Goal: Task Accomplishment & Management: Complete application form

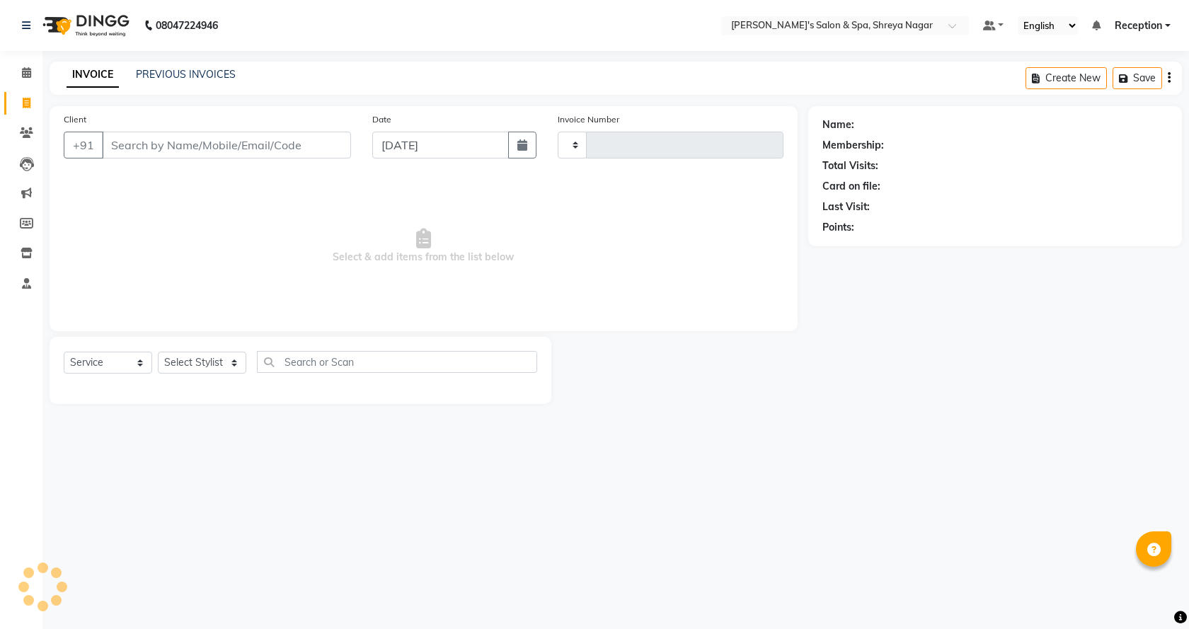
select select "service"
type input "2787"
select select "7591"
drag, startPoint x: 207, startPoint y: 133, endPoint x: 200, endPoint y: 134, distance: 7.1
click at [207, 133] on input "Client" at bounding box center [226, 145] width 249 height 27
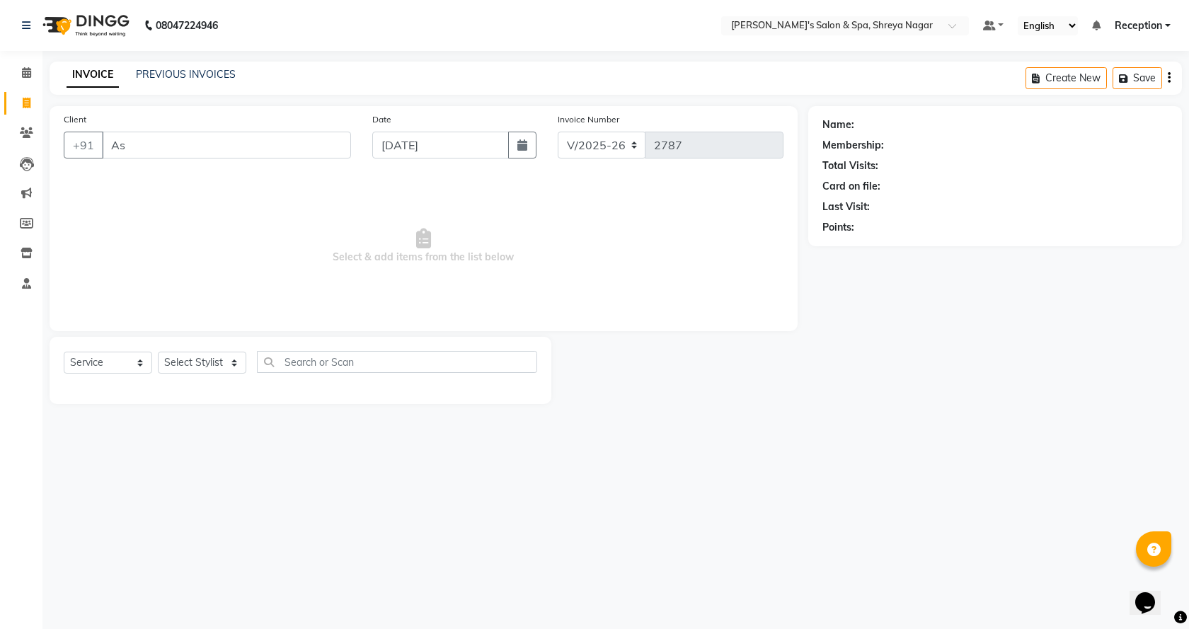
type input "A"
type input "9545619561"
click at [317, 139] on span "Add Client" at bounding box center [315, 145] width 56 height 14
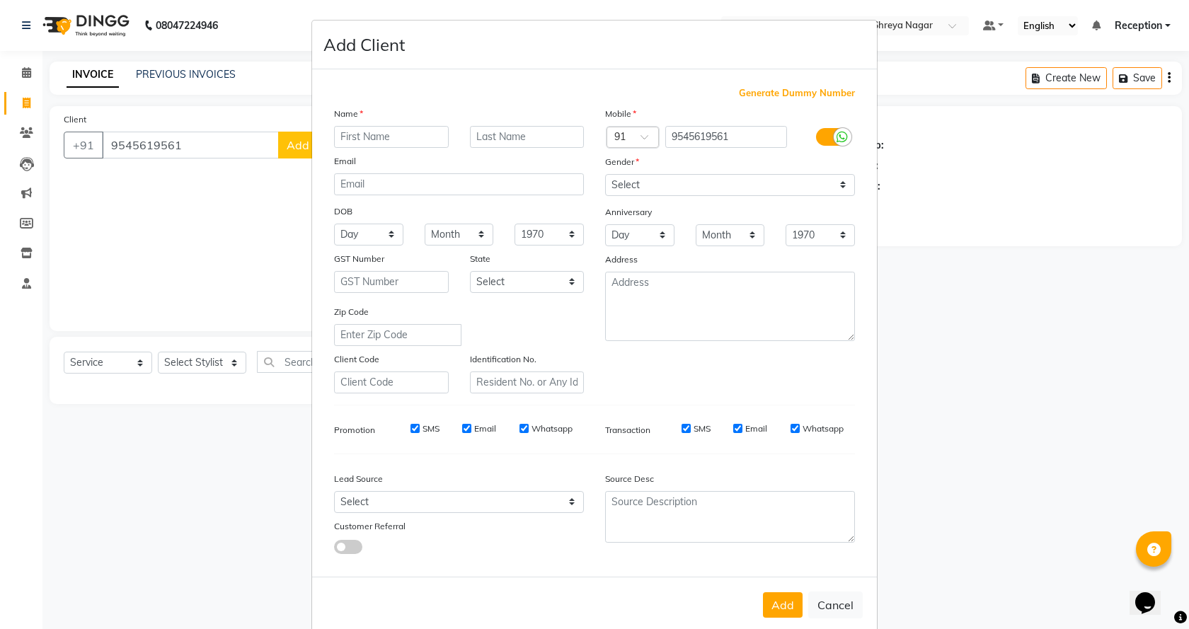
click at [410, 137] on input "text" at bounding box center [391, 137] width 115 height 22
type input "A"
type input "Ashwin"
click at [489, 137] on input "text" at bounding box center [527, 137] width 115 height 22
type input "D"
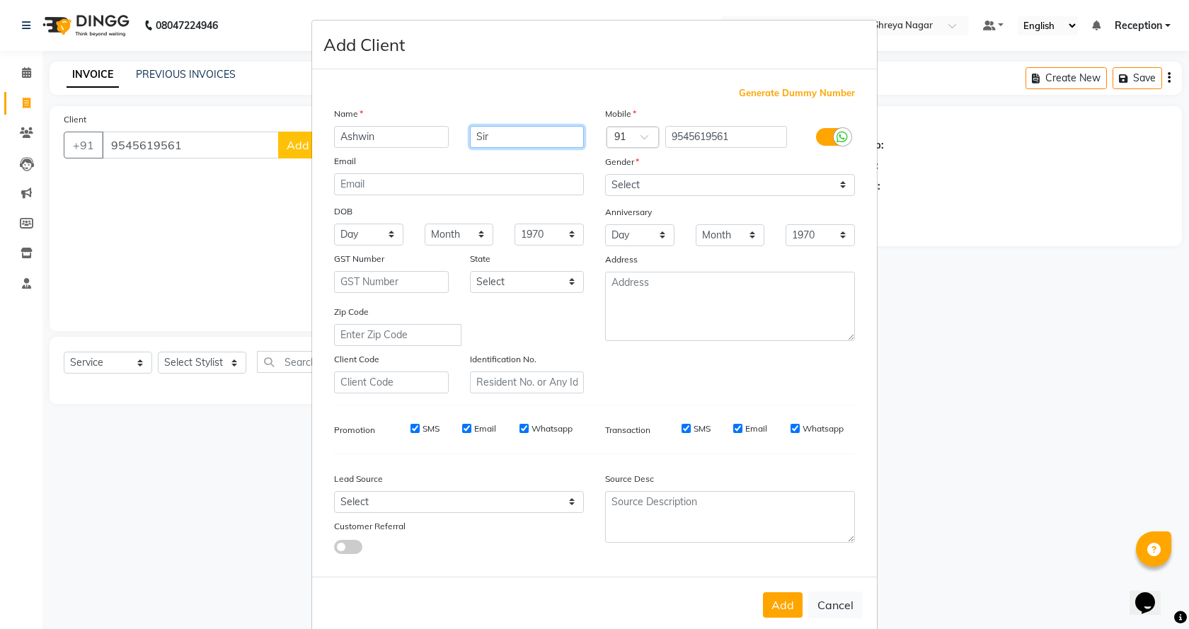
type input "Sir"
drag, startPoint x: 628, startPoint y: 171, endPoint x: 627, endPoint y: 180, distance: 9.9
click at [627, 180] on div "Mobile Country Code × 91 9545619561 Gender Select [DEMOGRAPHIC_DATA] [DEMOGRAPH…" at bounding box center [729, 249] width 271 height 287
drag, startPoint x: 626, startPoint y: 183, endPoint x: 636, endPoint y: 192, distance: 13.5
click at [626, 183] on select "Select [DEMOGRAPHIC_DATA] [DEMOGRAPHIC_DATA] Other Prefer Not To Say" at bounding box center [730, 185] width 250 height 22
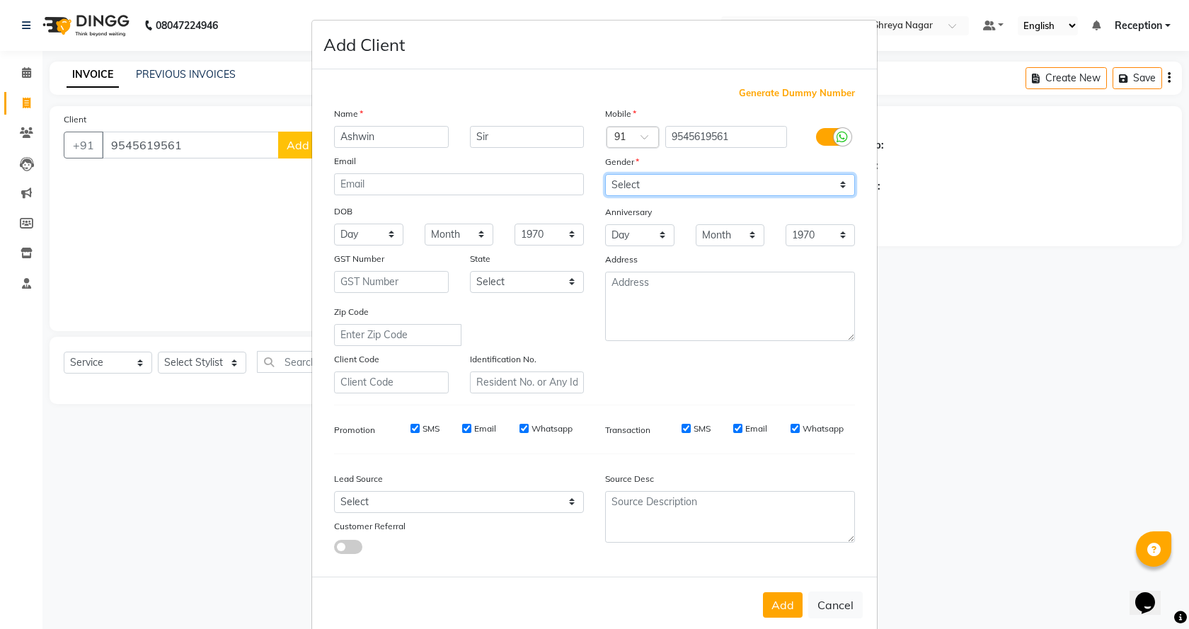
select select "[DEMOGRAPHIC_DATA]"
click at [605, 174] on select "Select [DEMOGRAPHIC_DATA] [DEMOGRAPHIC_DATA] Other Prefer Not To Say" at bounding box center [730, 185] width 250 height 22
click at [784, 595] on button "Add" at bounding box center [783, 604] width 40 height 25
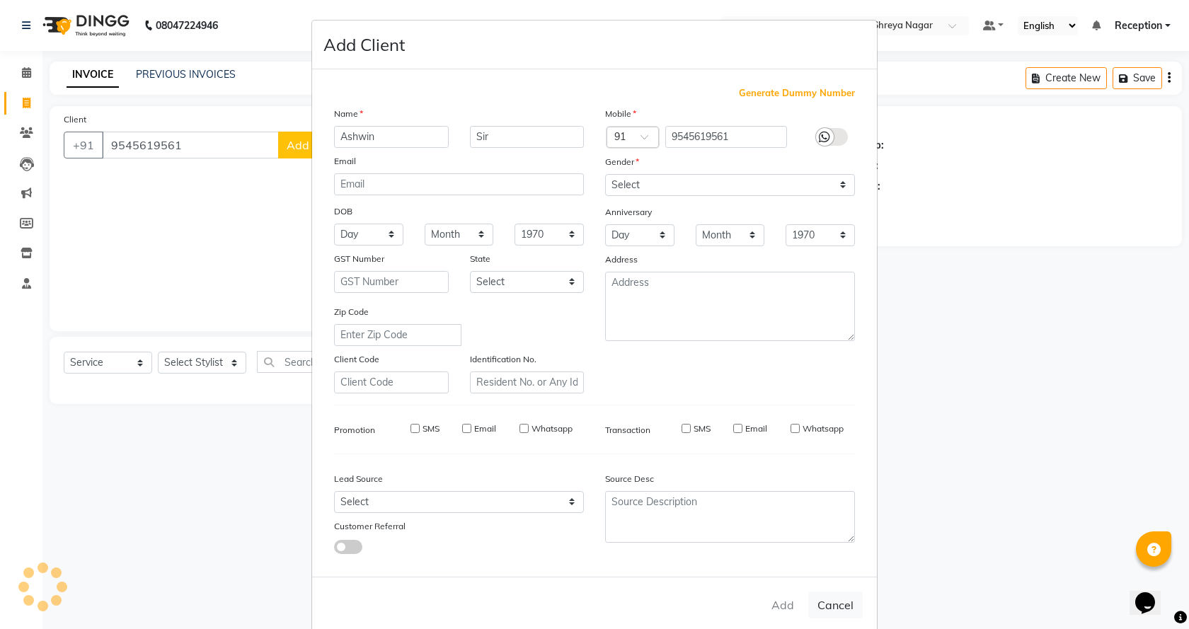
select select
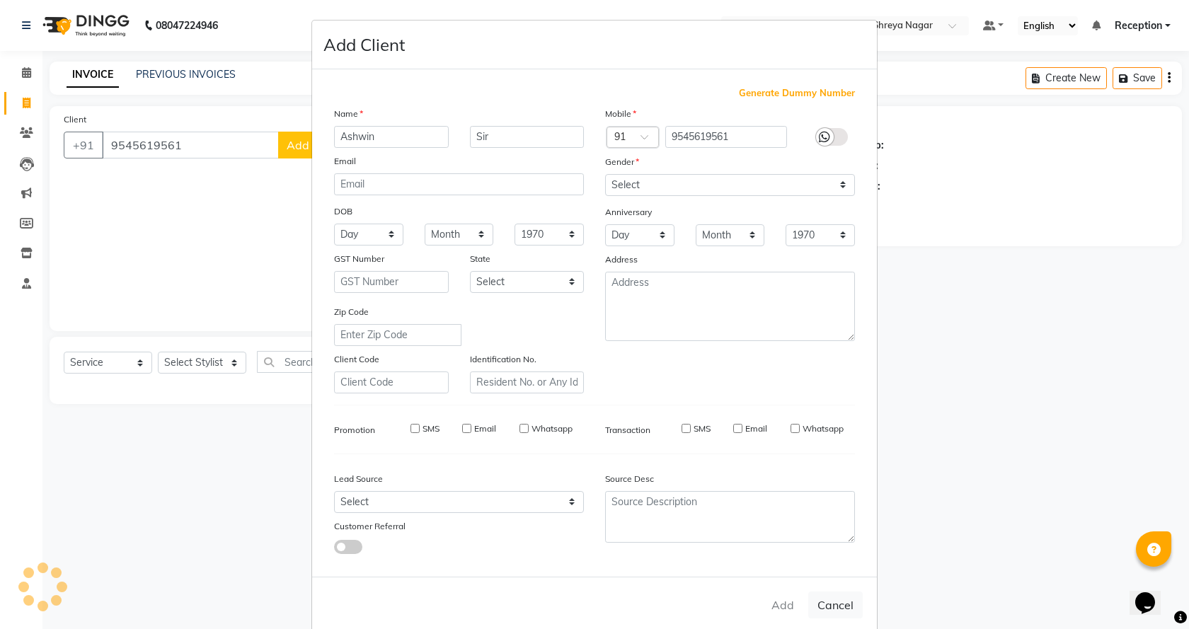
select select
checkbox input "false"
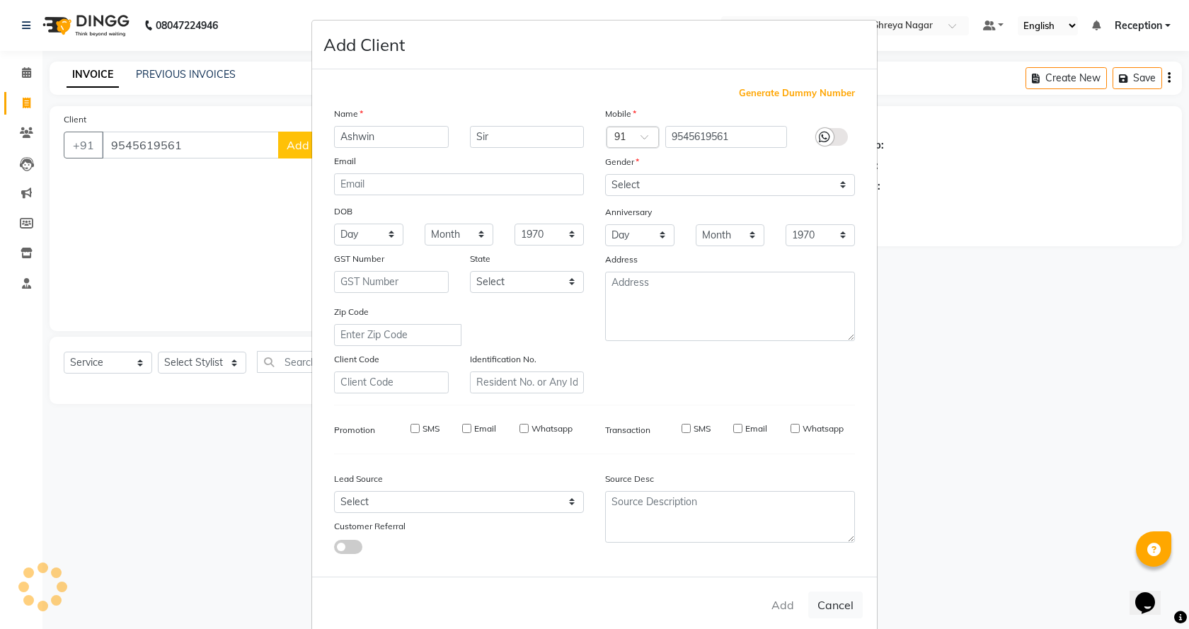
checkbox input "false"
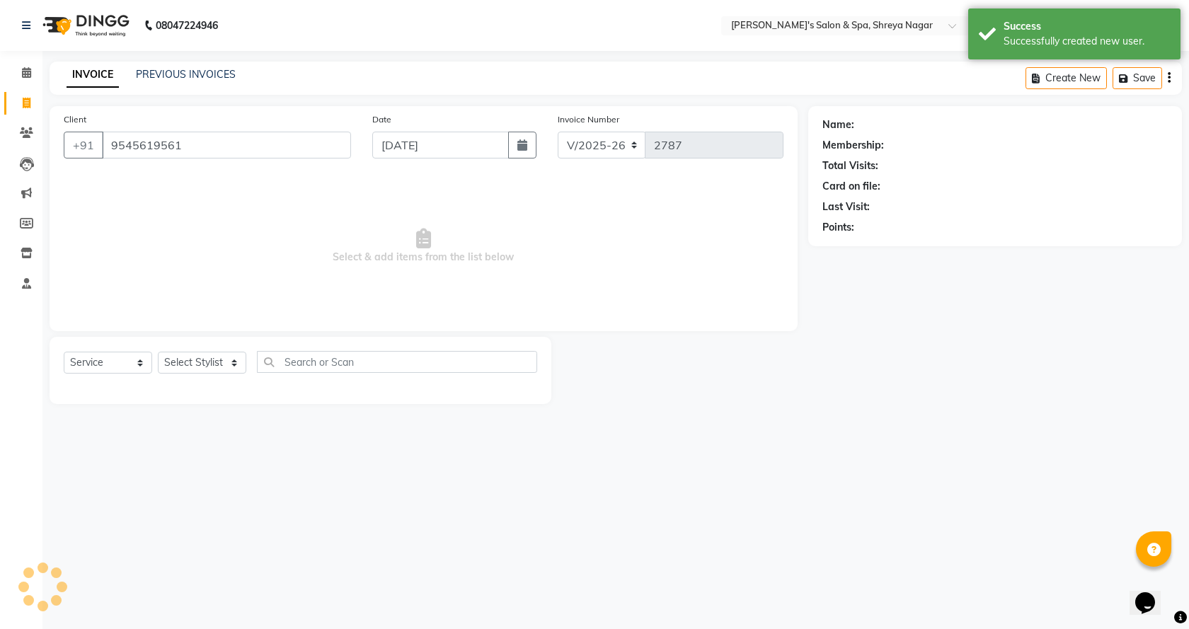
select select "1: Object"
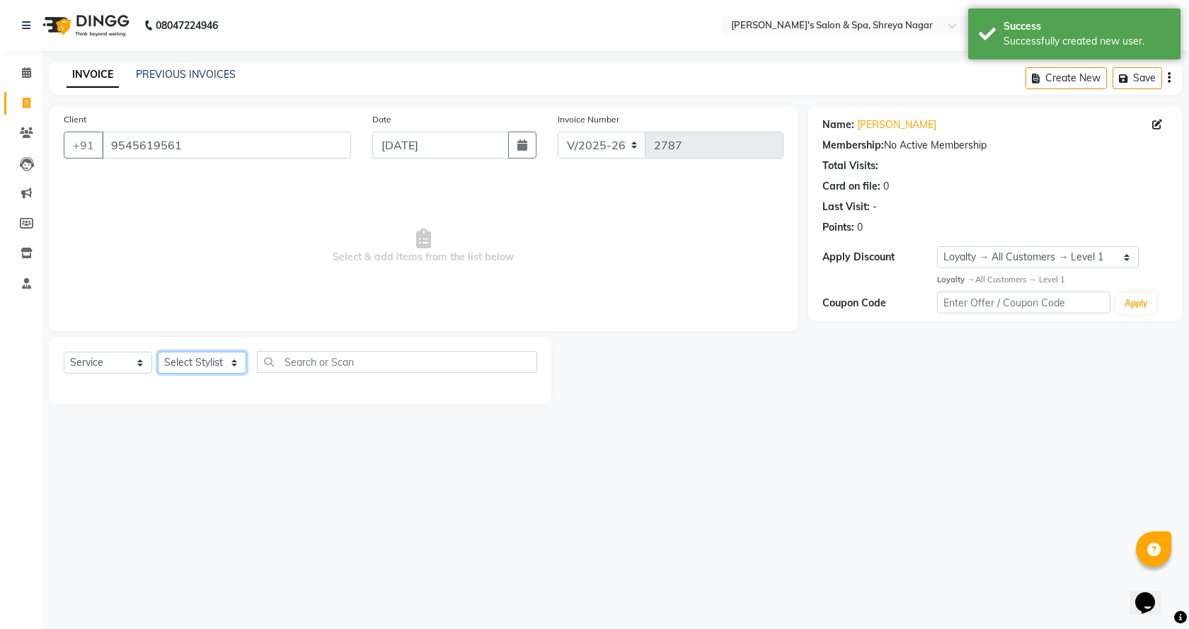
click at [226, 367] on select "Select Stylist [PERSON_NAME] [PERSON_NAME] [PERSON_NAME] Product Reception" at bounding box center [202, 363] width 88 height 22
select select "67480"
click at [158, 352] on select "Select Stylist [PERSON_NAME] [PERSON_NAME] [PERSON_NAME] Product Reception" at bounding box center [202, 363] width 88 height 22
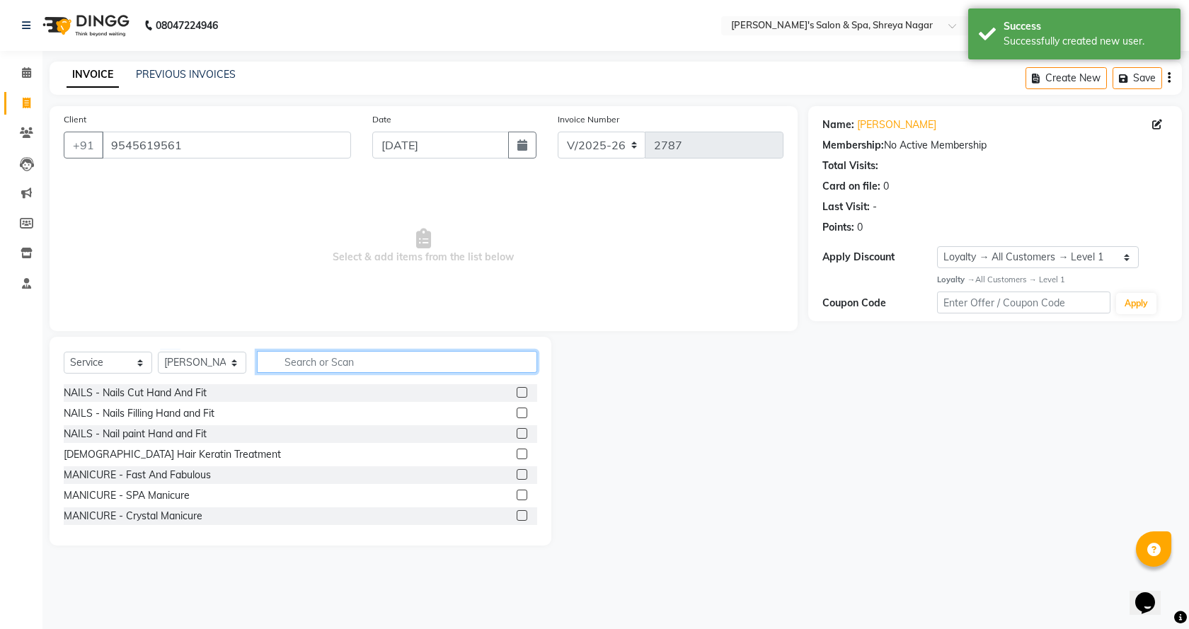
click at [313, 354] on input "text" at bounding box center [397, 362] width 280 height 22
type input "[PERSON_NAME]"
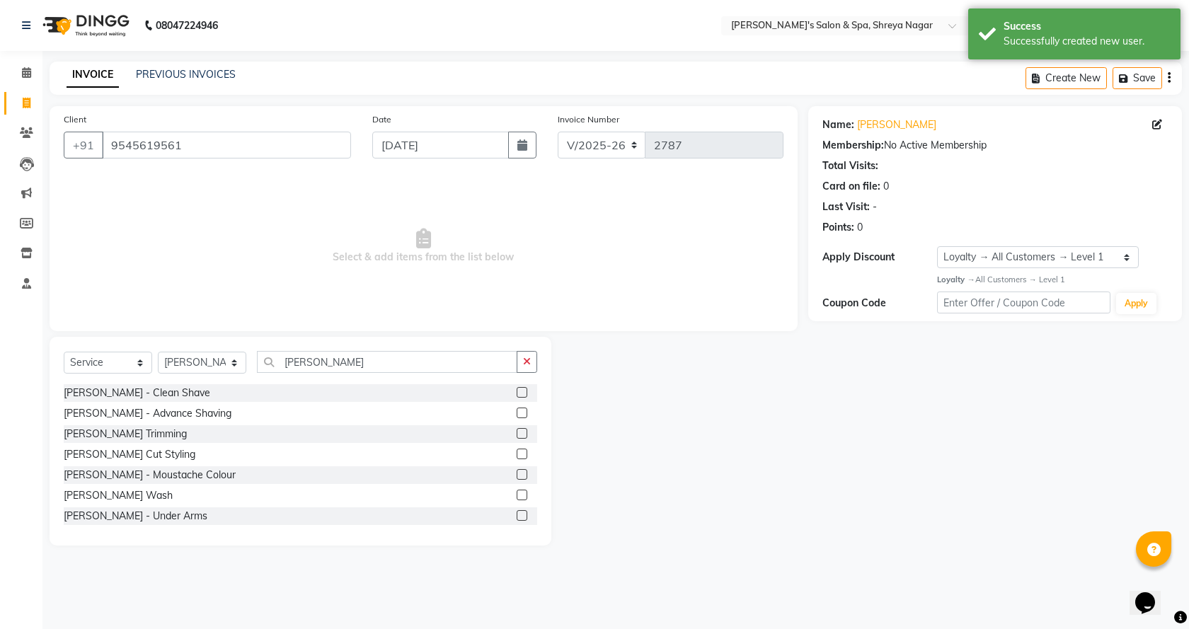
click at [516, 455] on label at bounding box center [521, 454] width 11 height 11
click at [516, 455] on input "checkbox" at bounding box center [520, 454] width 9 height 9
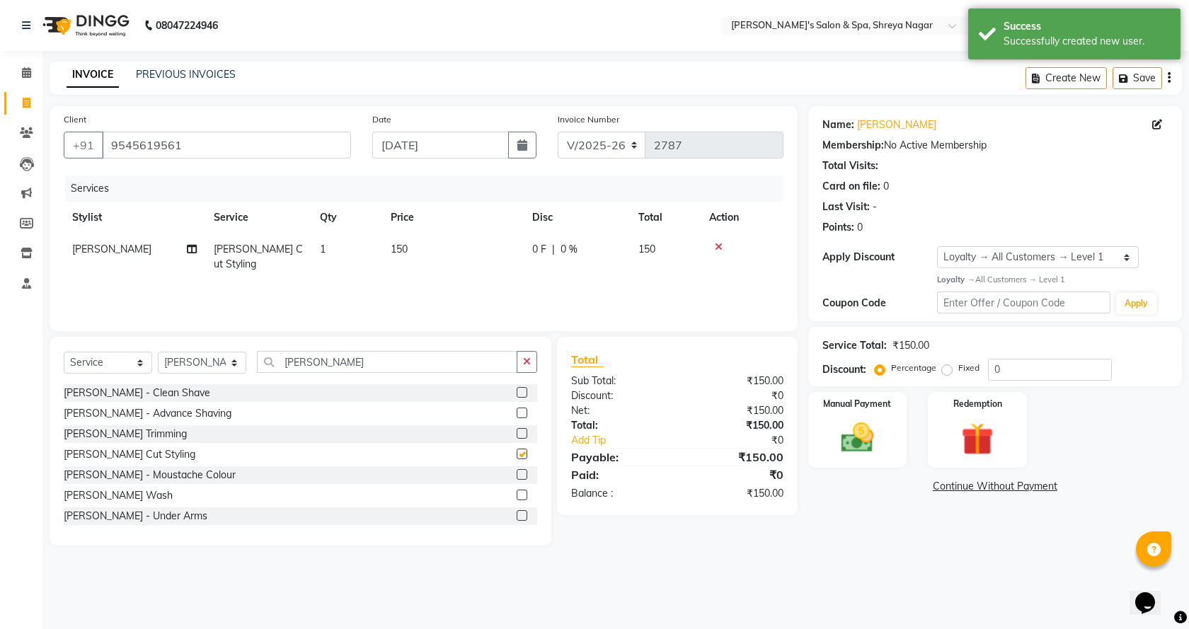
checkbox input "false"
click at [958, 369] on label "Fixed" at bounding box center [968, 368] width 21 height 13
click at [948, 369] on input "Fixed" at bounding box center [950, 368] width 10 height 10
radio input "true"
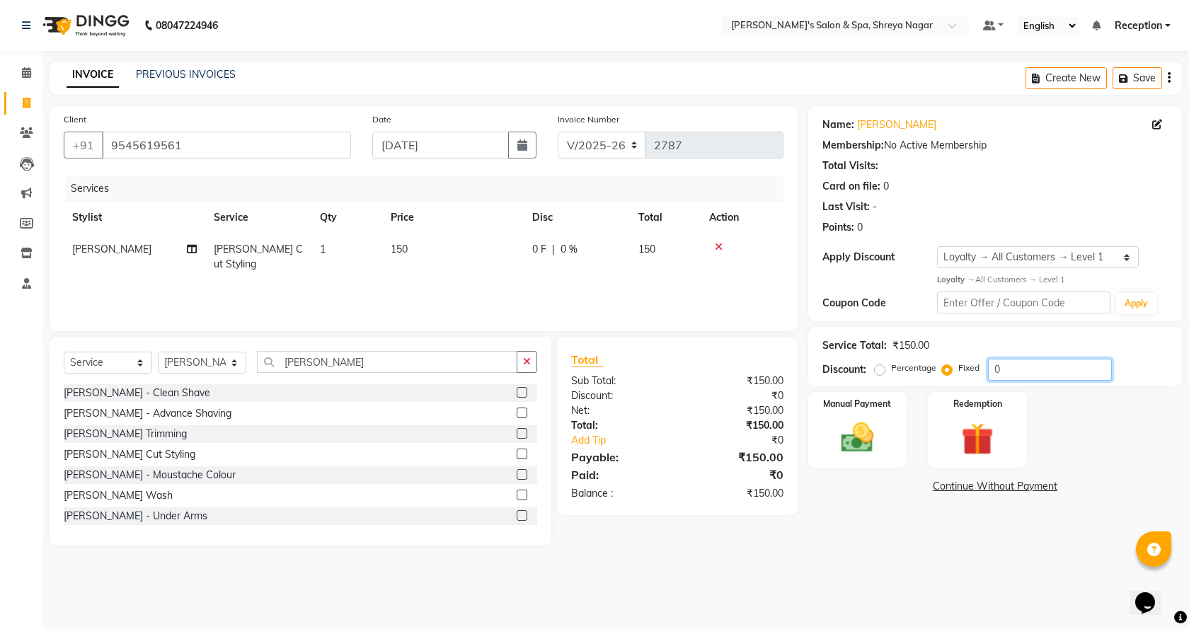
click at [1017, 366] on input "0" at bounding box center [1050, 370] width 124 height 22
type input "50"
click at [841, 441] on img at bounding box center [857, 437] width 55 height 39
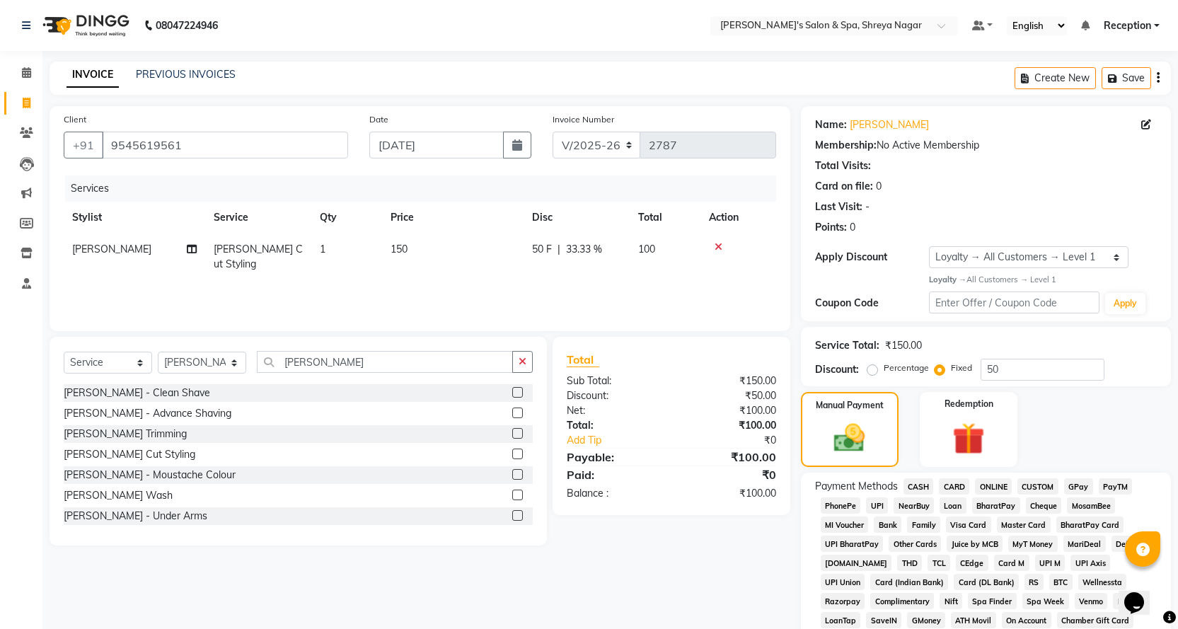
click at [995, 483] on span "ONLINE" at bounding box center [993, 486] width 37 height 16
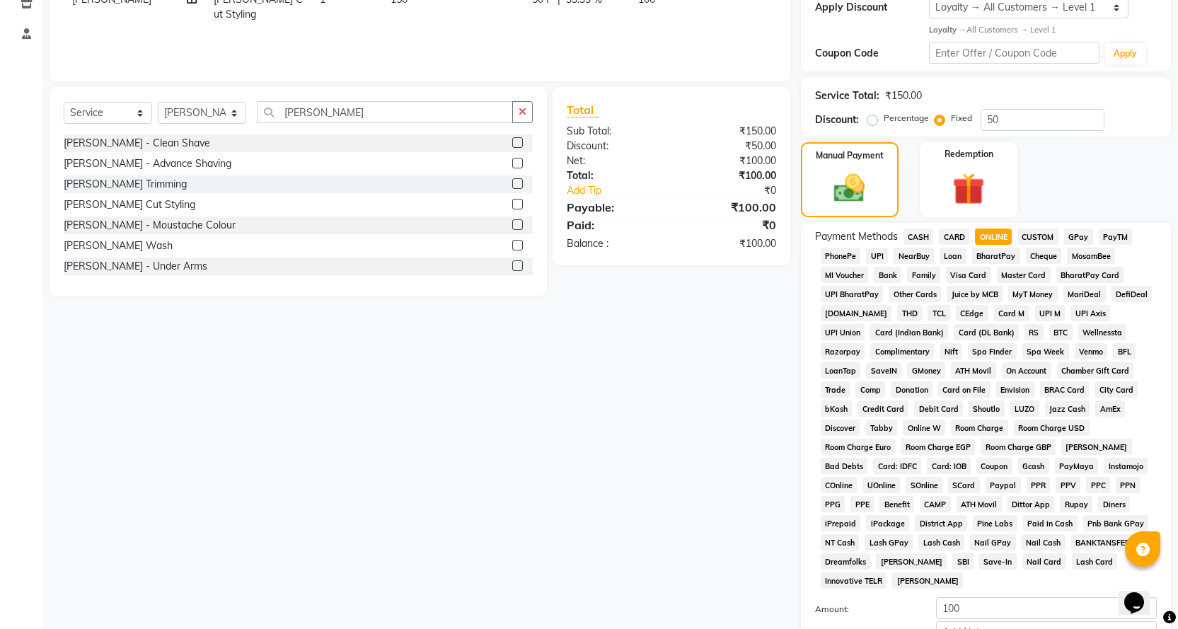
scroll to position [324, 0]
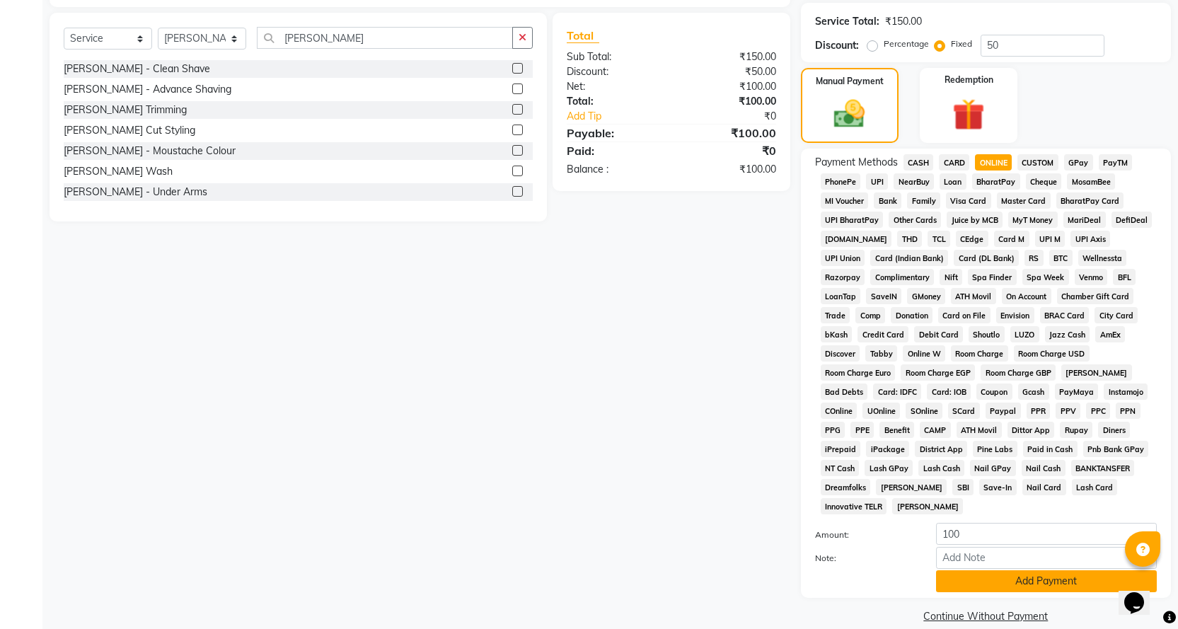
click at [1000, 570] on button "Add Payment" at bounding box center [1046, 581] width 221 height 22
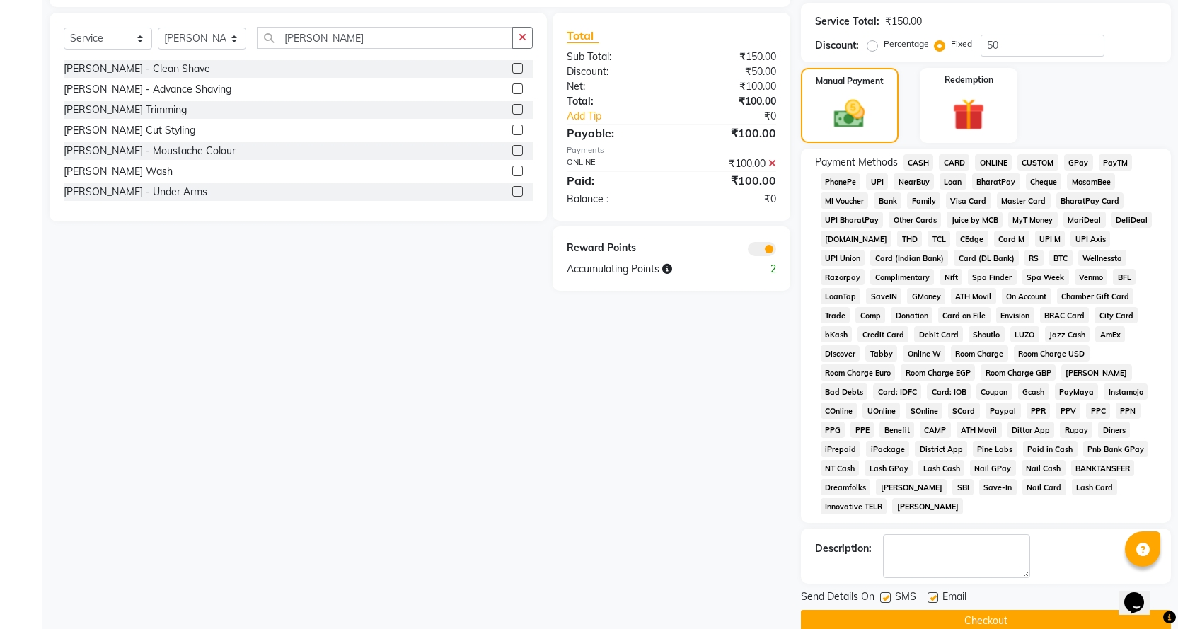
click at [989, 610] on button "Checkout" at bounding box center [986, 621] width 370 height 22
